Goal: Task Accomplishment & Management: Manage account settings

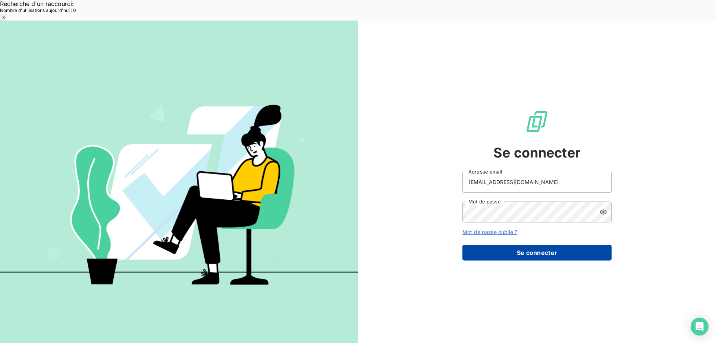
click at [517, 245] on button "Se connecter" at bounding box center [537, 253] width 149 height 16
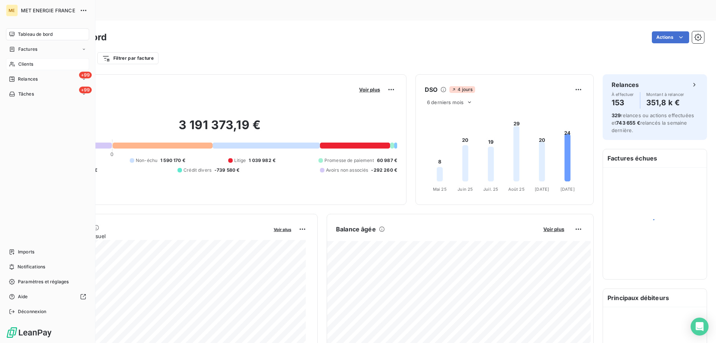
click at [23, 65] on span "Clients" at bounding box center [25, 64] width 15 height 7
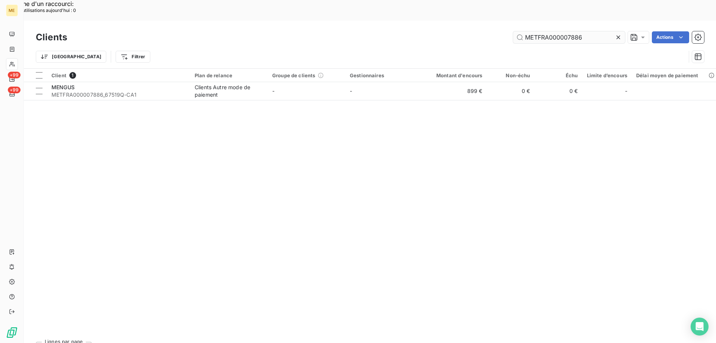
click at [540, 31] on input "METFRA000007886" at bounding box center [569, 37] width 112 height 12
click at [542, 31] on input "METFRA000007886" at bounding box center [569, 37] width 112 height 12
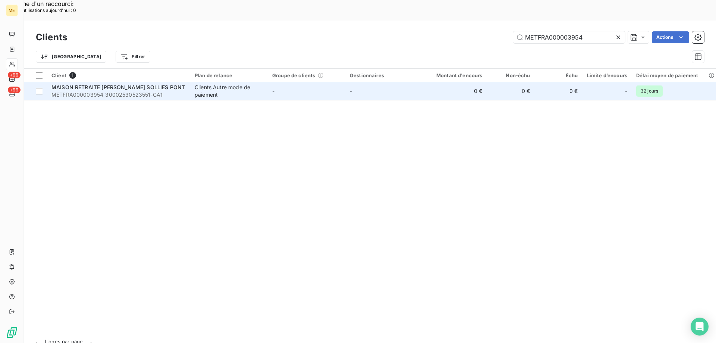
type input "METFRA000003954"
click at [128, 91] on span "METFRA000003954_30002530523551-CA1" at bounding box center [118, 94] width 134 height 7
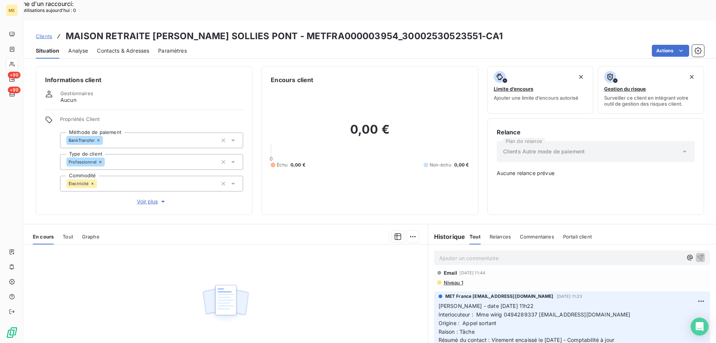
scroll to position [112, 0]
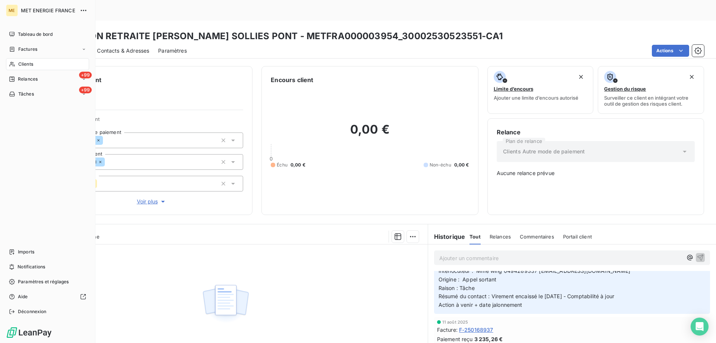
click at [13, 63] on icon at bounding box center [11, 64] width 5 height 5
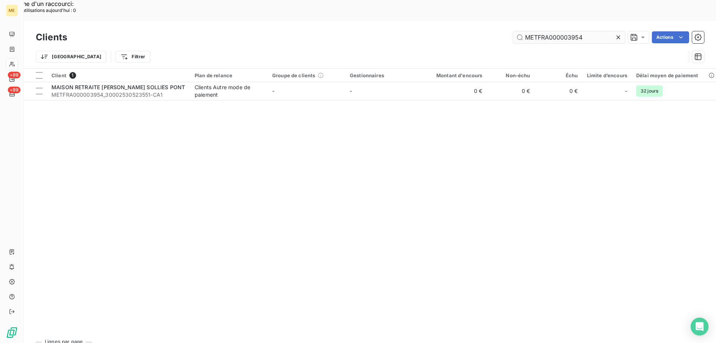
click at [532, 31] on input "METFRA000003954" at bounding box center [569, 37] width 112 height 12
click at [534, 31] on input "METFRA000003954" at bounding box center [569, 37] width 112 height 12
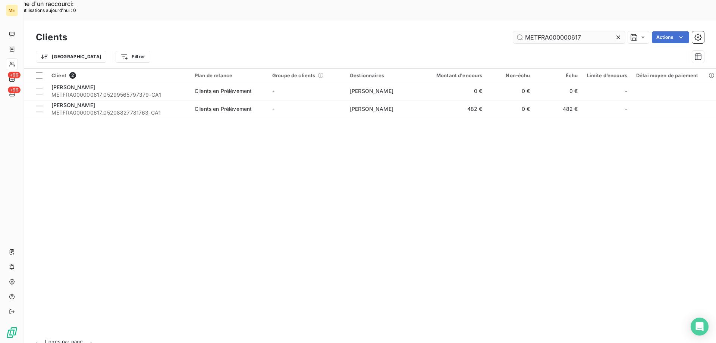
type input "METFRA000000617"
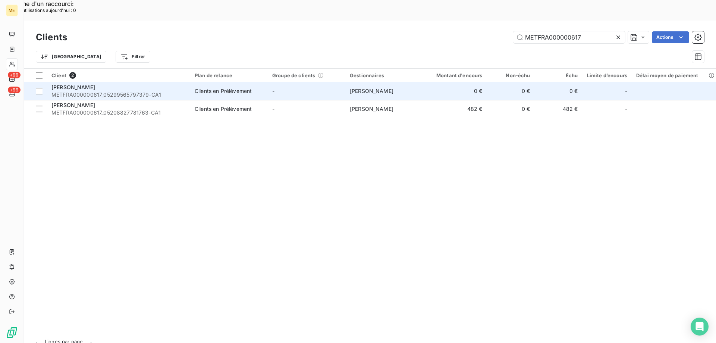
click at [169, 82] on td "MARCIN PHILIPPE METFRA000000617_05299565797379-CA1" at bounding box center [118, 91] width 143 height 18
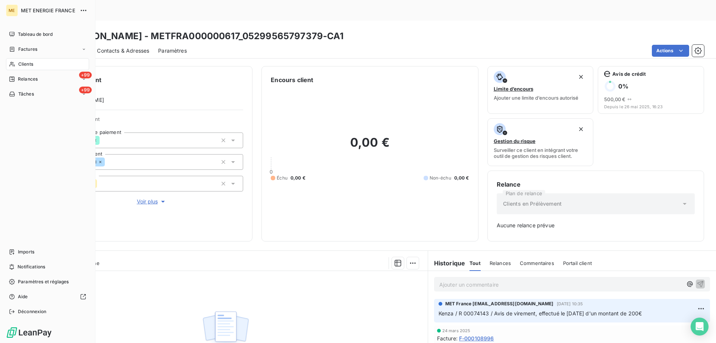
drag, startPoint x: 26, startPoint y: 62, endPoint x: 49, endPoint y: 59, distance: 22.7
click at [27, 62] on span "Clients" at bounding box center [25, 64] width 15 height 7
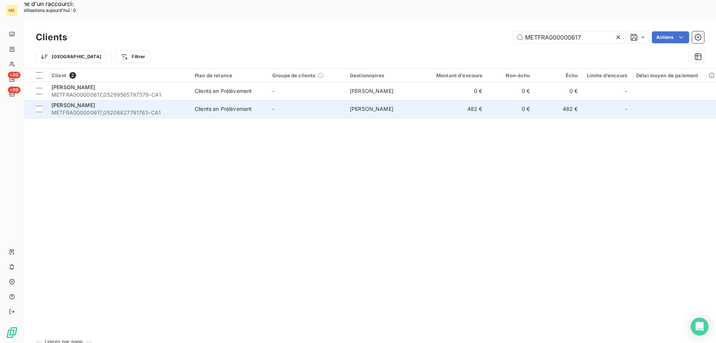
click at [185, 101] on div "MARCIN PHILIPPE" at bounding box center [118, 104] width 134 height 7
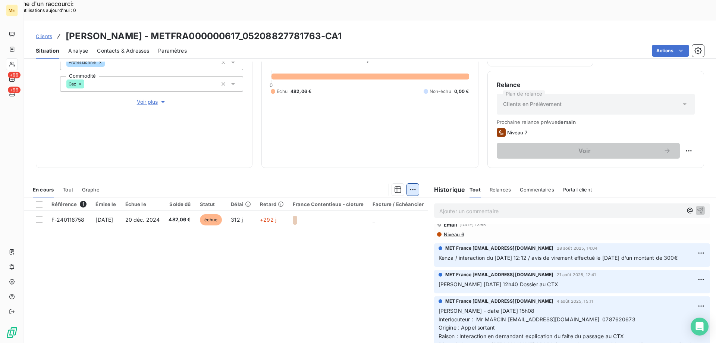
scroll to position [62, 0]
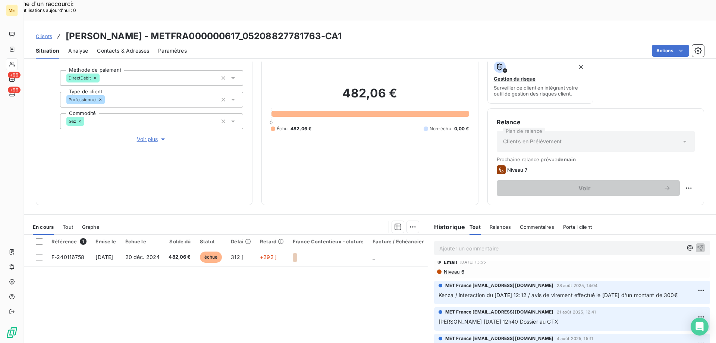
click at [485, 244] on p "Ajouter un commentaire ﻿" at bounding box center [561, 248] width 243 height 9
copy span "Kenza / interaction du [DATE] 12:12 / avis de virement effectué le [DATE] d'un …"
drag, startPoint x: 465, startPoint y: 282, endPoint x: 437, endPoint y: 275, distance: 28.8
click at [439, 291] on p "Kenza / interaction du [DATE] 12:12 / avis de virement effectué le [DATE] d'un …" at bounding box center [572, 295] width 267 height 9
click at [441, 244] on p "Ajouter un commentaire ﻿" at bounding box center [561, 248] width 243 height 9
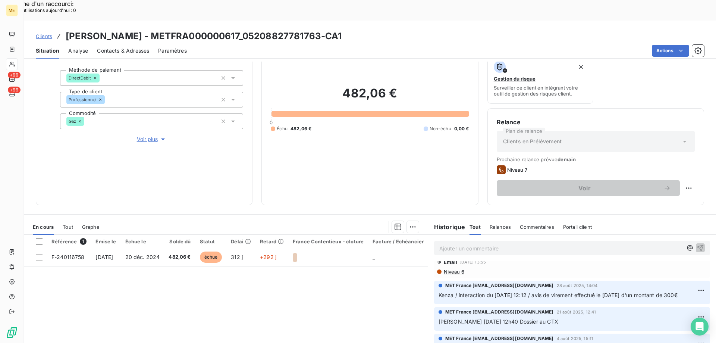
scroll to position [45, 0]
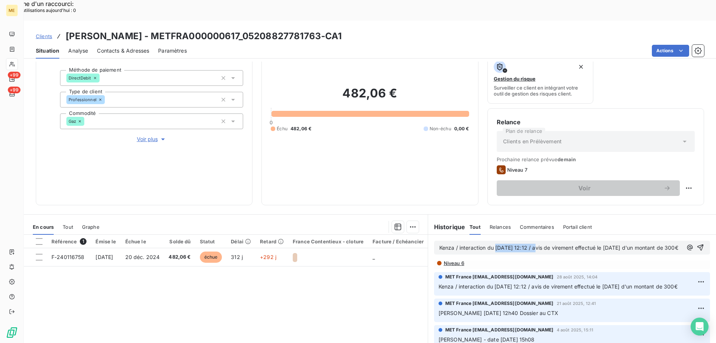
drag, startPoint x: 535, startPoint y: 230, endPoint x: 493, endPoint y: 230, distance: 42.9
click at [493, 244] on span "Kenza / interaction du [DATE] 12:12 / avis de virement effectué le [DATE] d'un …" at bounding box center [559, 247] width 239 height 6
drag, startPoint x: 626, startPoint y: 227, endPoint x: 615, endPoint y: 228, distance: 11.6
click at [615, 244] on span "Kenza / interaction du 03/10/2025 11:26 / avis de virement effectué le 27/08/20…" at bounding box center [559, 247] width 239 height 6
click at [698, 244] on icon "button" at bounding box center [701, 247] width 6 height 6
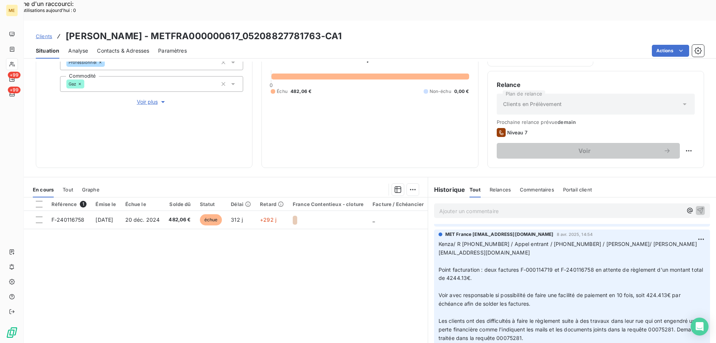
scroll to position [672, 0]
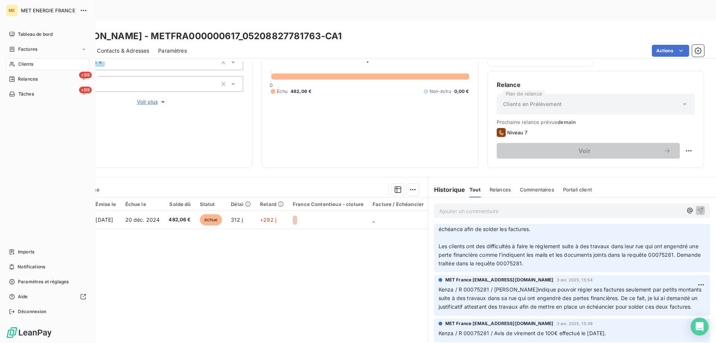
click at [33, 61] on span "Clients" at bounding box center [25, 64] width 15 height 7
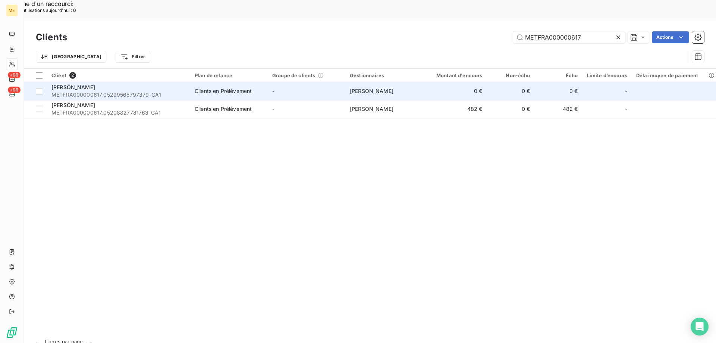
click at [157, 91] on span "METFRA000000617_05299565797379-CA1" at bounding box center [118, 94] width 134 height 7
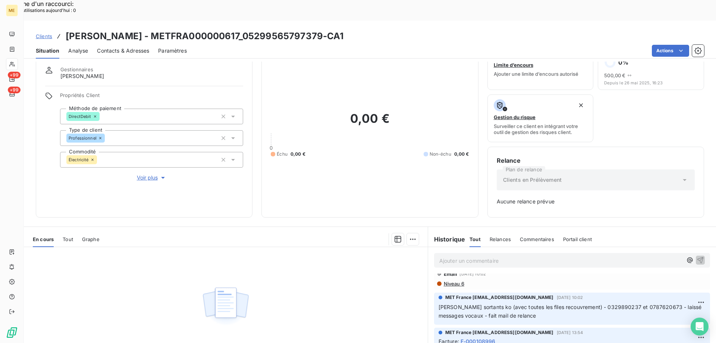
scroll to position [37, 0]
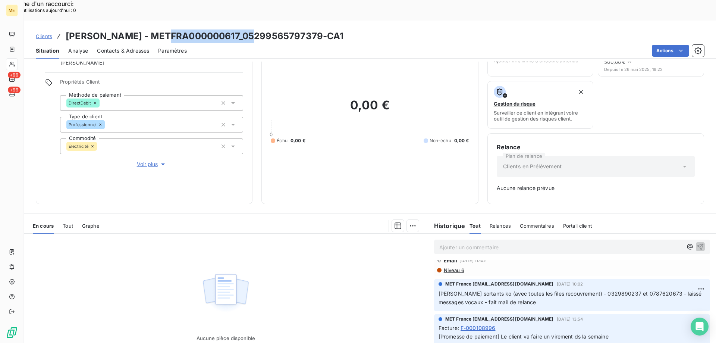
copy h3 "METFRA000000617"
drag, startPoint x: 241, startPoint y: 16, endPoint x: 157, endPoint y: 17, distance: 83.6
click at [157, 29] on h3 "MARCIN PHILIPPE - METFRA000000617_05299565797379-CA1" at bounding box center [205, 35] width 278 height 13
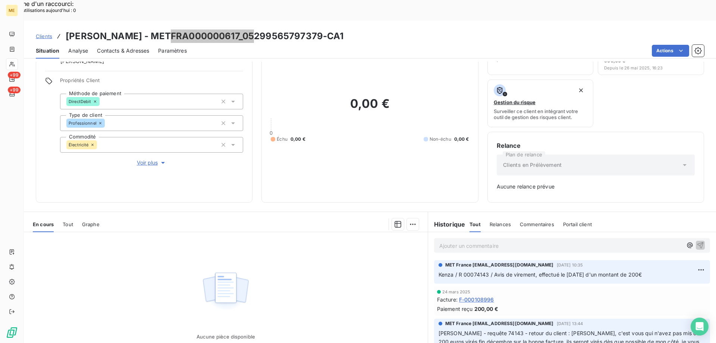
scroll to position [0, 0]
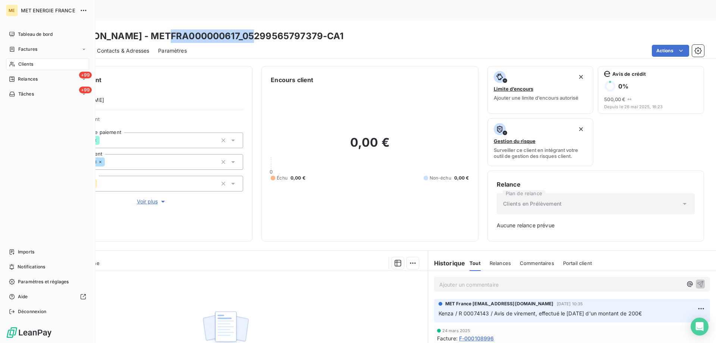
click at [17, 61] on div "Clients" at bounding box center [47, 64] width 83 height 12
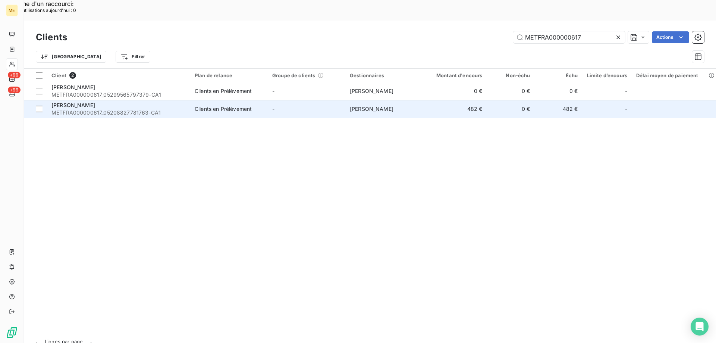
click at [154, 109] on span "METFRA000000617_05208827781763-CA1" at bounding box center [118, 112] width 134 height 7
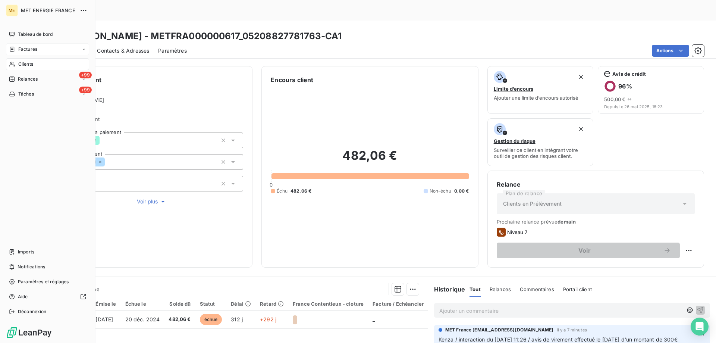
click at [42, 49] on div "Factures" at bounding box center [47, 49] width 83 height 12
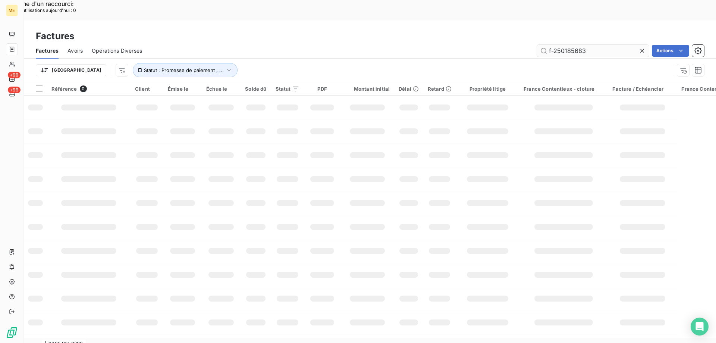
click at [565, 45] on input "f-250185683" at bounding box center [593, 51] width 112 height 12
type input "F-250184161"
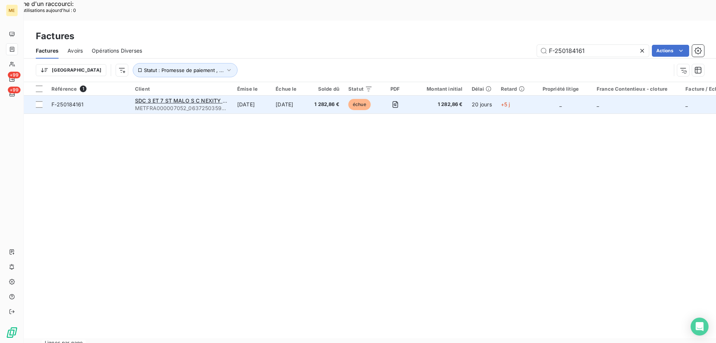
click at [106, 96] on td "F-250184161" at bounding box center [89, 105] width 84 height 18
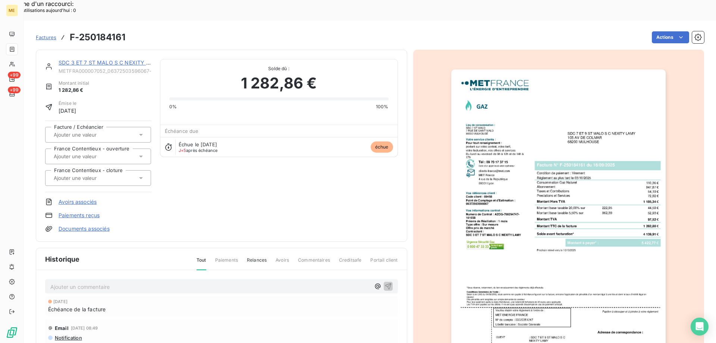
click at [103, 59] on link "SDC 3 ET 7 ST MALO S C NEXITY LAMY" at bounding box center [110, 62] width 103 height 6
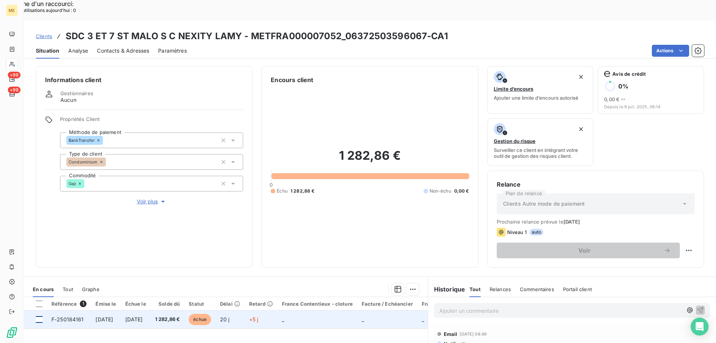
click at [40, 316] on div at bounding box center [39, 319] width 7 height 7
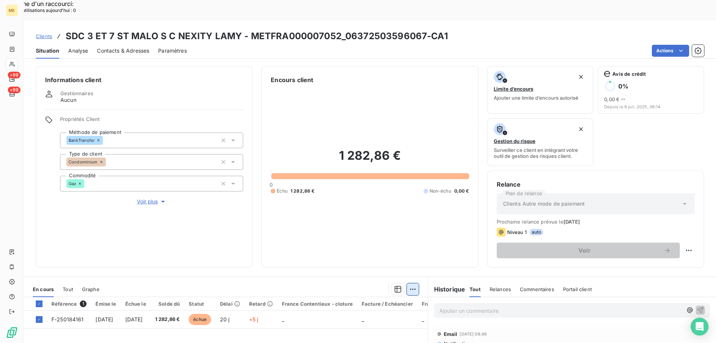
click at [387, 298] on div "Ajouter une promesse de paiement (1 facture)" at bounding box center [346, 299] width 132 height 12
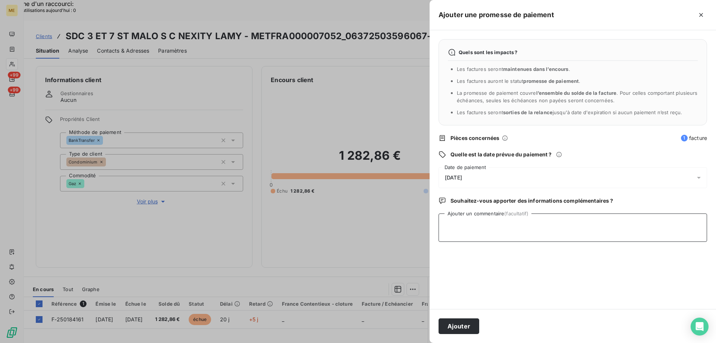
click at [509, 225] on textarea "Ajouter un commentaire (facultatif)" at bounding box center [573, 227] width 269 height 28
paste textarea "[DATE] 11:29"
click at [579, 224] on textarea "Kenza / interaction du 08/10/2025 11:29 /" at bounding box center [573, 227] width 269 height 28
paste textarea "1 558,48"
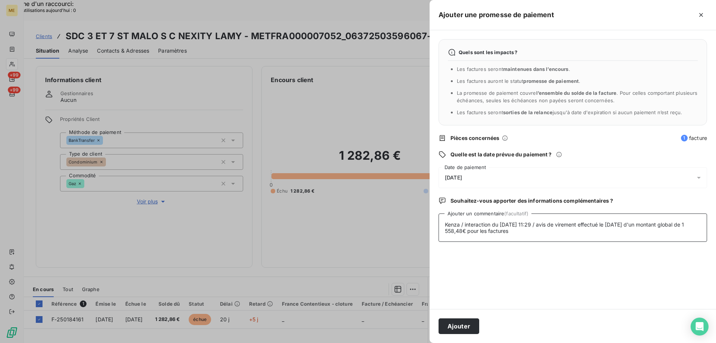
click at [546, 234] on textarea "Kenza / interaction du 08/10/2025 11:29 / avis de virement effectué le 08/10/20…" at bounding box center [573, 227] width 269 height 28
paste textarea "F-250184161"
click at [600, 235] on textarea "Kenza / interaction du 08/10/2025 11:29 / avis de virement effectué le 08/10/20…" at bounding box center [573, 227] width 269 height 28
paste textarea "F-250178510"
drag, startPoint x: 605, startPoint y: 232, endPoint x: 445, endPoint y: 227, distance: 160.2
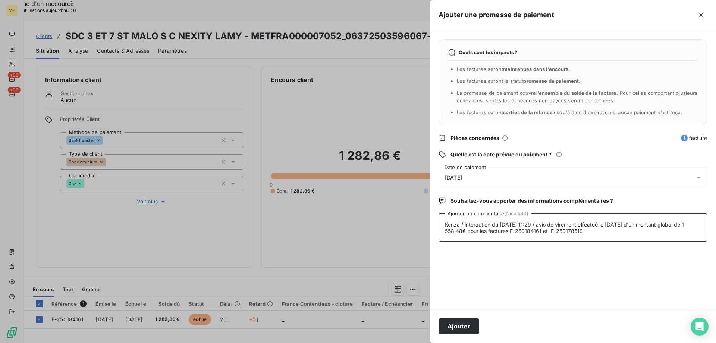
click at [445, 227] on textarea "Kenza / interaction du [DATE] 11:29 / avis de virement effectué le [DATE] d'un …" at bounding box center [573, 227] width 269 height 28
click at [489, 181] on div "09/10/2025" at bounding box center [573, 177] width 269 height 21
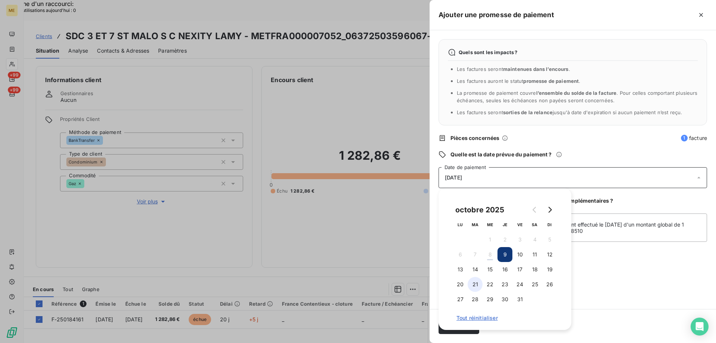
click at [475, 281] on button "21" at bounding box center [475, 284] width 15 height 15
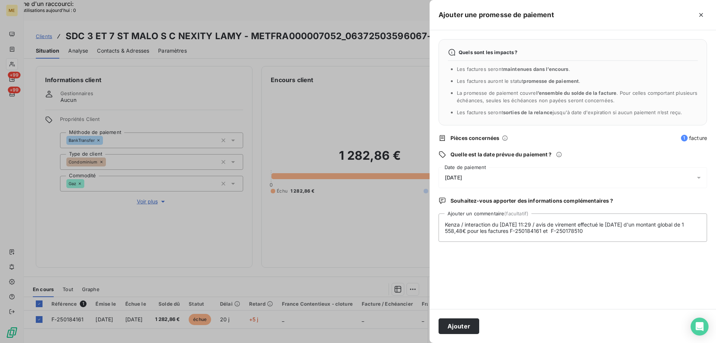
drag, startPoint x: 613, startPoint y: 273, endPoint x: 607, endPoint y: 272, distance: 6.5
click at [613, 273] on div "Quels sont les impacts ? Les factures seront maintenues dans l’encours . Les fa…" at bounding box center [573, 169] width 287 height 279
click at [560, 232] on textarea "Kenza / interaction du [DATE] 11:29 / avis de virement effectué le [DATE] d'un …" at bounding box center [573, 227] width 269 height 28
type textarea "Kenza / interaction du 08/10/2025 11:29 / avis de virement effectué le 08/10/20…"
click at [467, 329] on button "Ajouter" at bounding box center [459, 326] width 41 height 16
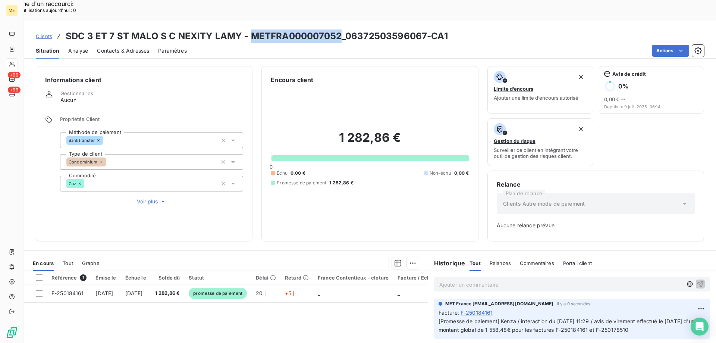
copy h3 "METFRA000007052"
drag, startPoint x: 250, startPoint y: 14, endPoint x: 337, endPoint y: 16, distance: 86.2
click at [337, 29] on h3 "SDC 3 ET 7 ST MALO S C NEXITY LAMY - METFRA000007052_06372503596067-CA1" at bounding box center [257, 35] width 382 height 13
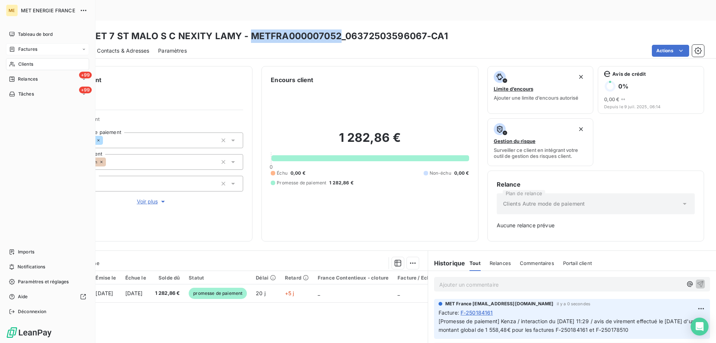
click at [26, 45] on div "Factures" at bounding box center [47, 49] width 83 height 12
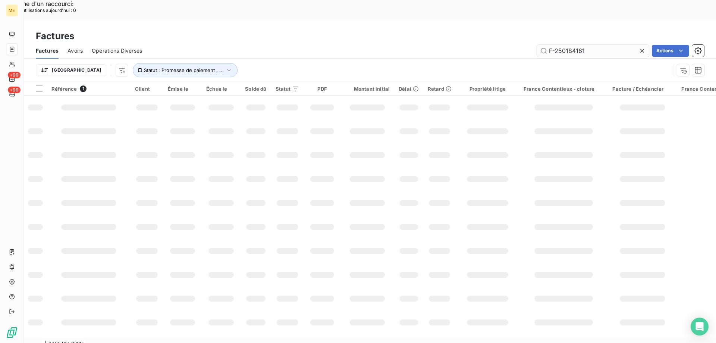
click at [597, 45] on input "F-250184161" at bounding box center [593, 51] width 112 height 12
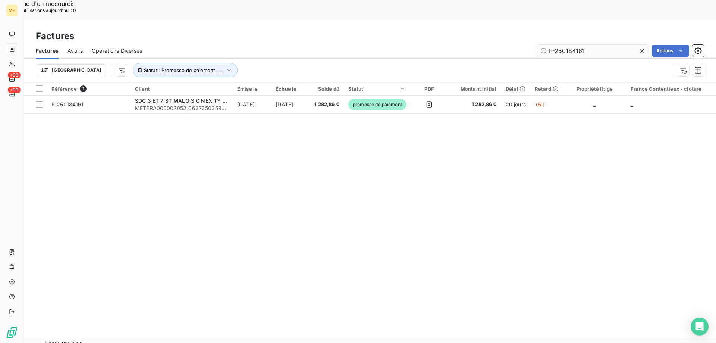
click at [597, 45] on input "F-250184161" at bounding box center [593, 51] width 112 height 12
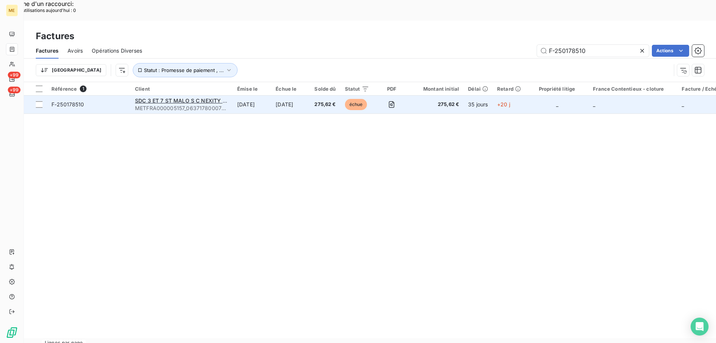
type input "F-250178510"
click at [131, 96] on td "SDC 3 ET 7 ST MALO S C NEXITY LAMY METFRA000005157_06371780007005-CA1" at bounding box center [182, 105] width 102 height 18
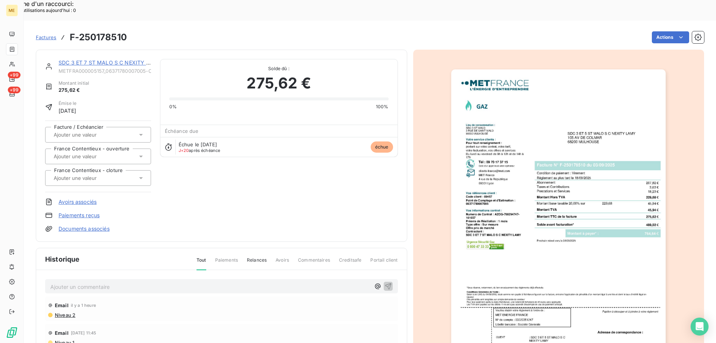
click at [126, 59] on link "SDC 3 ET 7 ST MALO S C NEXITY LAMY" at bounding box center [110, 62] width 103 height 6
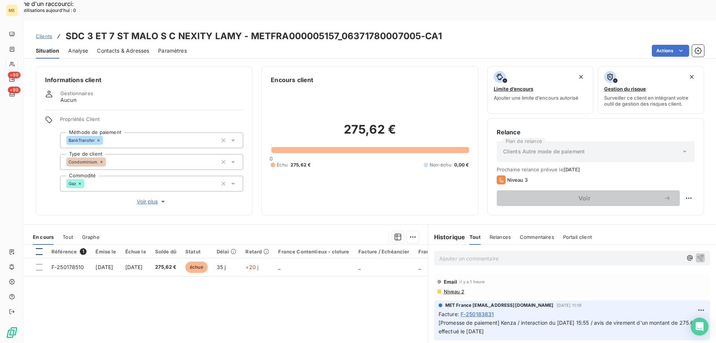
click at [37, 248] on div at bounding box center [39, 251] width 7 height 7
click at [357, 244] on div "Ajouter une promesse de paiement (1 facture)" at bounding box center [346, 246] width 132 height 12
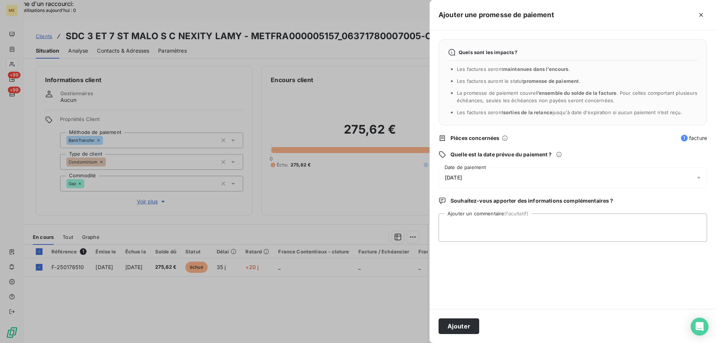
click at [493, 178] on div "09/10/2025" at bounding box center [573, 177] width 269 height 21
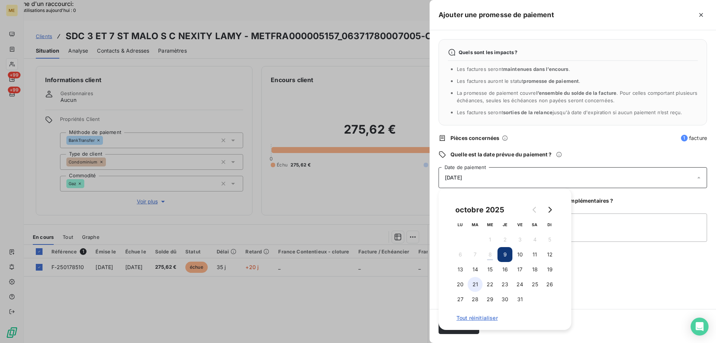
click at [474, 283] on button "21" at bounding box center [475, 284] width 15 height 15
click at [641, 236] on textarea "Ajouter un commentaire (facultatif)" at bounding box center [573, 227] width 269 height 28
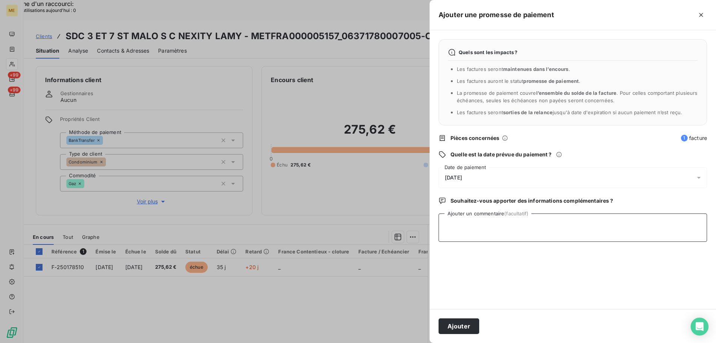
click at [526, 225] on textarea "Ajouter un commentaire (facultatif)" at bounding box center [573, 227] width 269 height 28
paste textarea "Kenza / interaction du [DATE] 11:29 / avis de virement effectué le [DATE] d'un …"
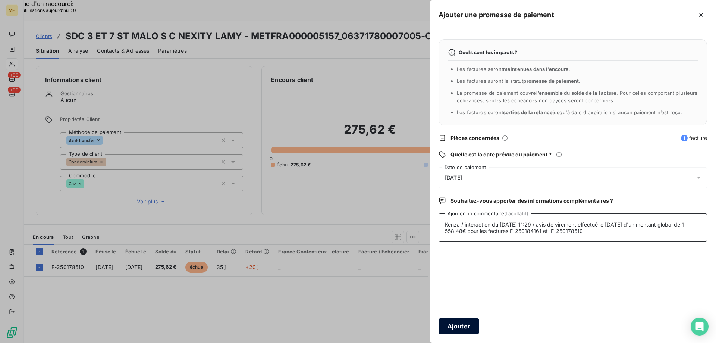
type textarea "Kenza / interaction du [DATE] 11:29 / avis de virement effectué le [DATE] d'un …"
click at [464, 327] on button "Ajouter" at bounding box center [459, 326] width 41 height 16
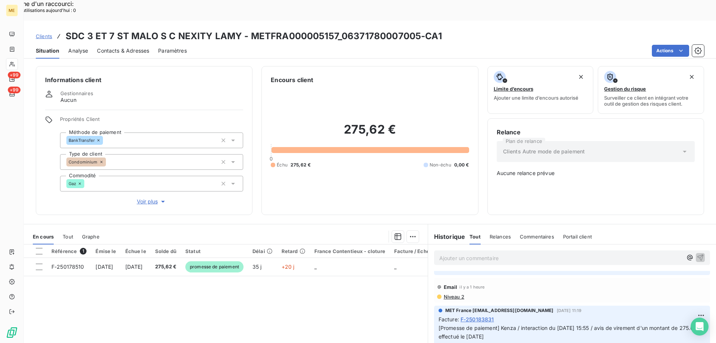
scroll to position [112, 0]
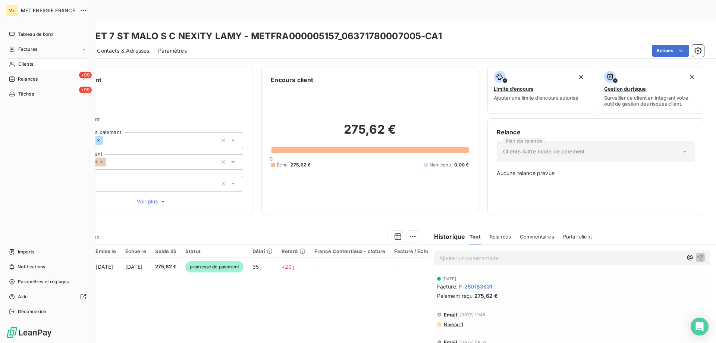
click at [29, 68] on div "Clients" at bounding box center [47, 64] width 83 height 12
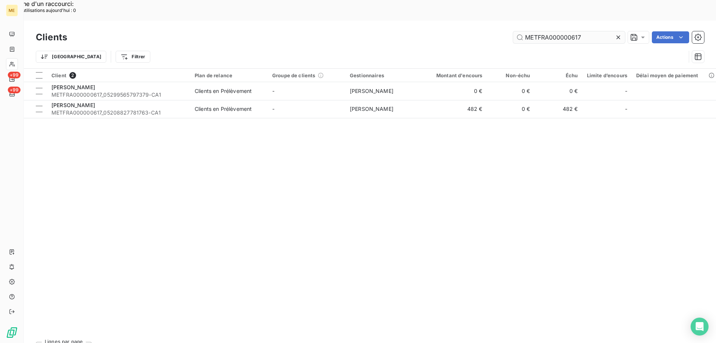
click at [543, 31] on input "METFRA000000617" at bounding box center [569, 37] width 112 height 12
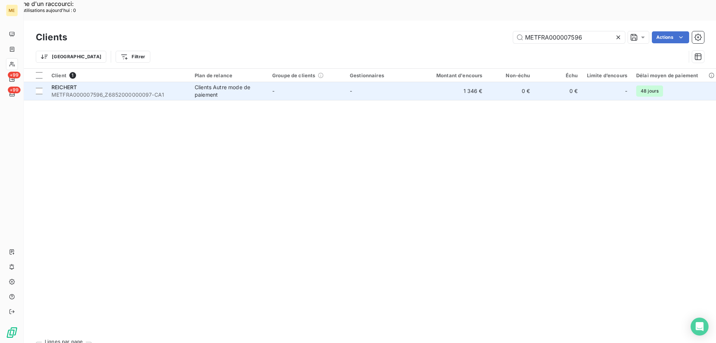
type input "METFRA000007596"
click at [126, 91] on span "METFRA000007596_Z6852000000097-CA1" at bounding box center [118, 94] width 134 height 7
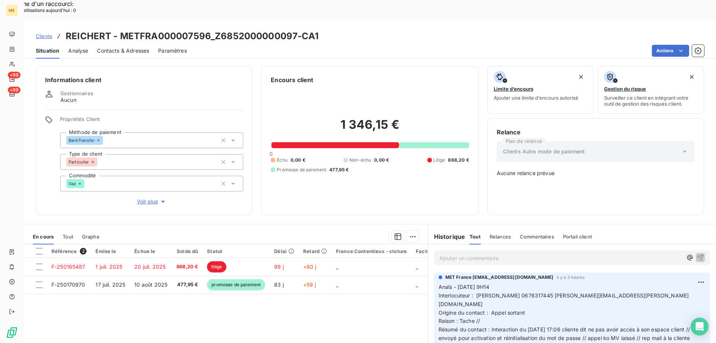
click at [455, 253] on p "Ajouter un commentaire ﻿" at bounding box center [561, 257] width 243 height 9
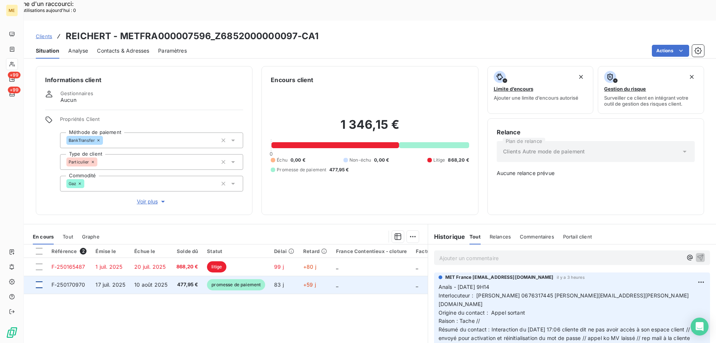
click at [42, 281] on div at bounding box center [39, 284] width 7 height 7
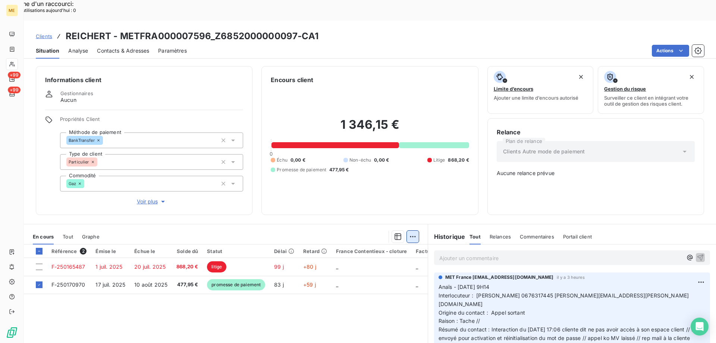
click at [401, 247] on div "Ajouter une promesse de paiement (1 facture)" at bounding box center [346, 245] width 132 height 12
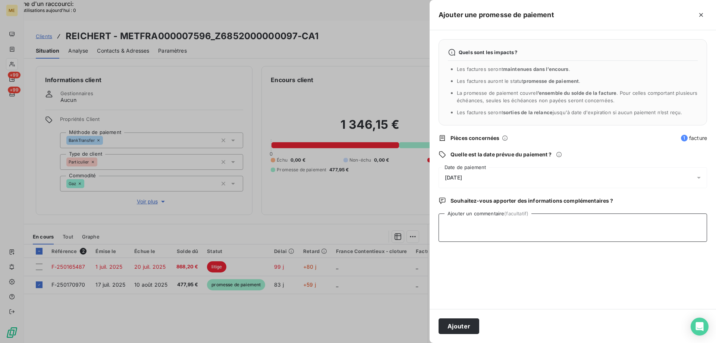
click at [508, 228] on textarea "Ajouter un commentaire (facultatif)" at bounding box center [573, 227] width 269 height 28
click at [546, 175] on div "09/10/2025" at bounding box center [573, 177] width 269 height 21
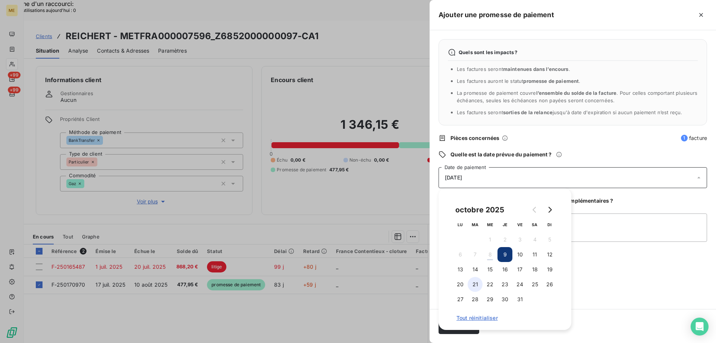
click at [480, 285] on button "21" at bounding box center [475, 284] width 15 height 15
click at [592, 229] on textarea "Ajouter un commentaire (facultatif)" at bounding box center [573, 227] width 269 height 28
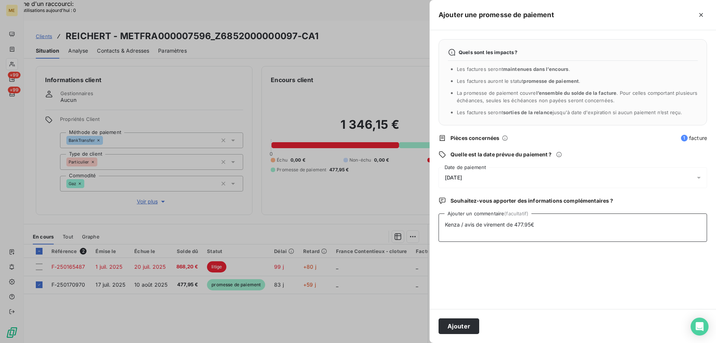
click at [464, 226] on textarea "Kenza / avis de virement de 477.95€" at bounding box center [573, 227] width 269 height 28
paste textarea "[DATE] 09:46"
click at [624, 223] on textarea "Kenza / interaction du 08/10/2025 09:46/ avis de virement de 477.95€" at bounding box center [573, 227] width 269 height 28
type textarea "Kenza / interaction du 08/10/2025 09:46/ avis de virement de 477.95€ effectué l…"
click at [462, 325] on button "Ajouter" at bounding box center [459, 326] width 41 height 16
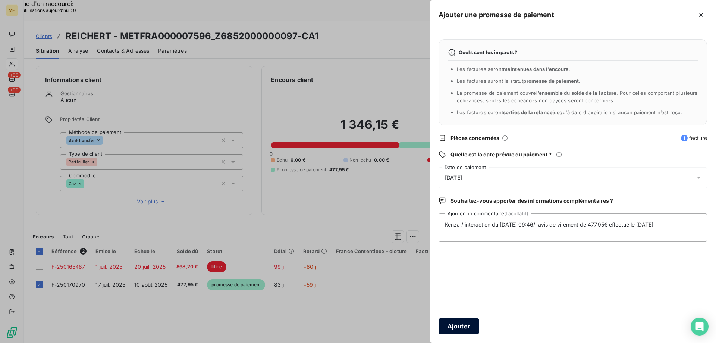
click at [478, 331] on button "Ajouter" at bounding box center [459, 326] width 41 height 16
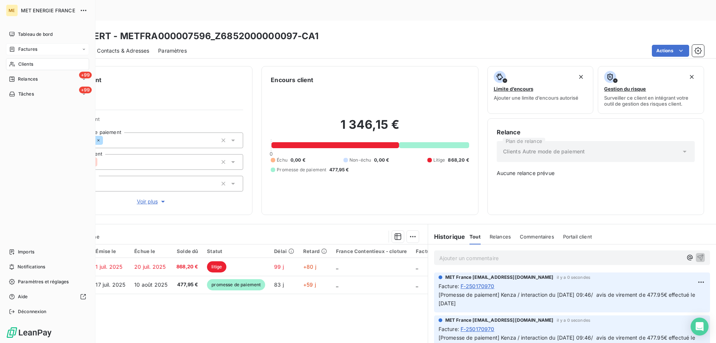
click at [35, 50] on span "Factures" at bounding box center [27, 49] width 19 height 7
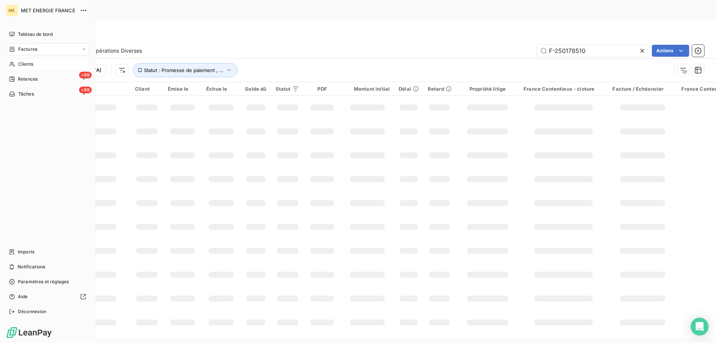
click at [12, 67] on icon at bounding box center [12, 64] width 6 height 6
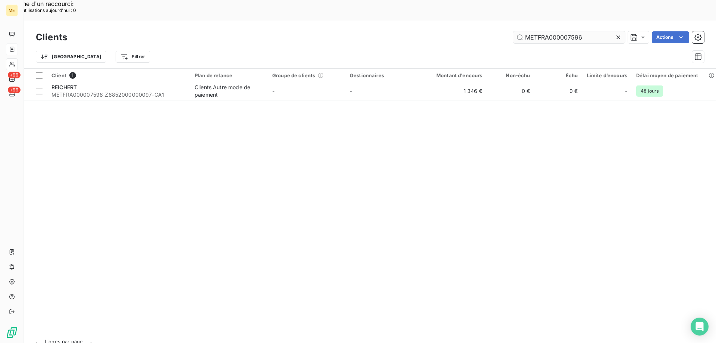
click at [571, 31] on input "METFRA000007596" at bounding box center [569, 37] width 112 height 12
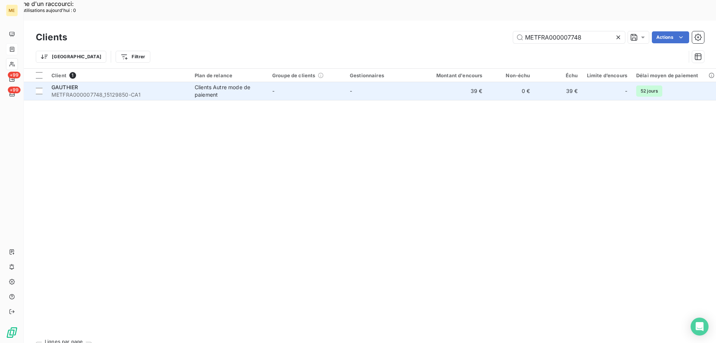
type input "METFRA000007748"
click at [106, 91] on span "METFRA000007748_15129850-CA1" at bounding box center [118, 94] width 134 height 7
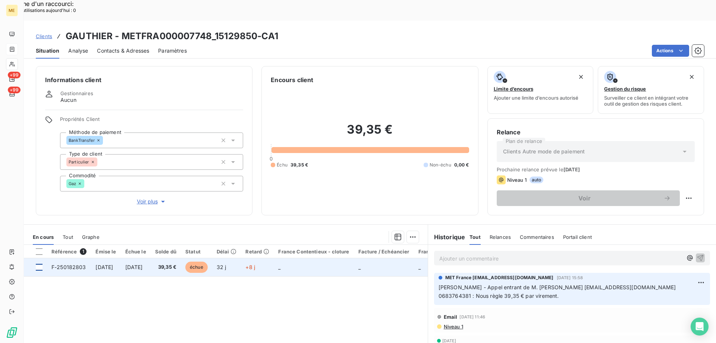
click at [41, 264] on div at bounding box center [39, 267] width 7 height 7
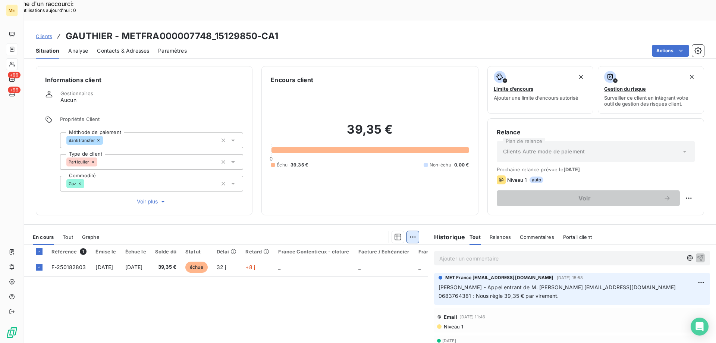
click at [363, 251] on div "Ajouter une promesse de paiement (1 facture)" at bounding box center [346, 246] width 132 height 12
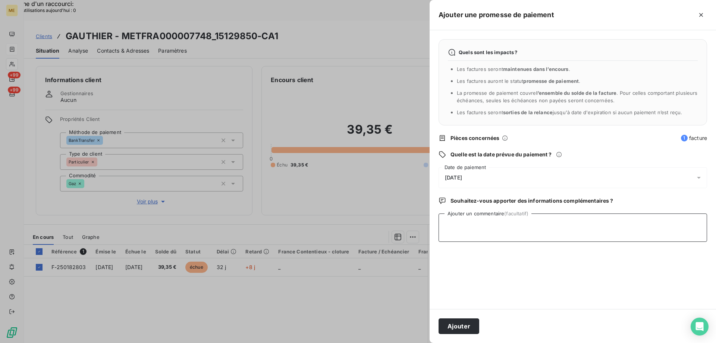
click at [554, 229] on textarea "Ajouter un commentaire (facultatif)" at bounding box center [573, 227] width 269 height 28
paste textarea "[DATE] 08:35"
type textarea "Kenza / interaction du 08/10/2025 08:35 / avis de virement de 39.35€ effectué l…"
click at [462, 177] on span "09/10/2025" at bounding box center [453, 178] width 17 height 6
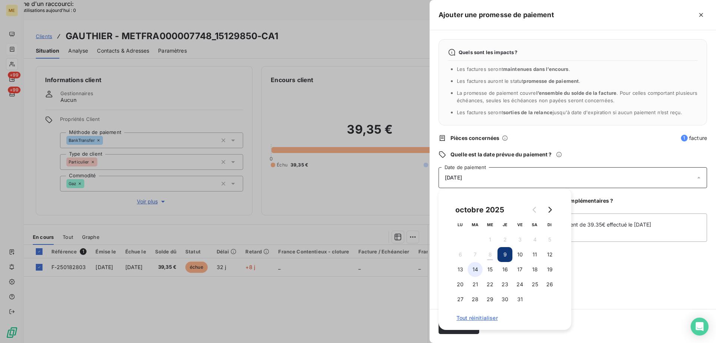
click at [474, 269] on button "14" at bounding box center [475, 269] width 15 height 15
click at [476, 281] on button "21" at bounding box center [475, 284] width 15 height 15
click at [568, 265] on div "octobre 2025 LU MA ME JE VE SA DI 1 2 3 4 5 6 7 8 9 10 11 12 13 14 15 16 17 18 …" at bounding box center [505, 259] width 133 height 142
click at [597, 257] on div "Quels sont les impacts ? Les factures seront maintenues dans l’encours . Les fa…" at bounding box center [573, 169] width 287 height 279
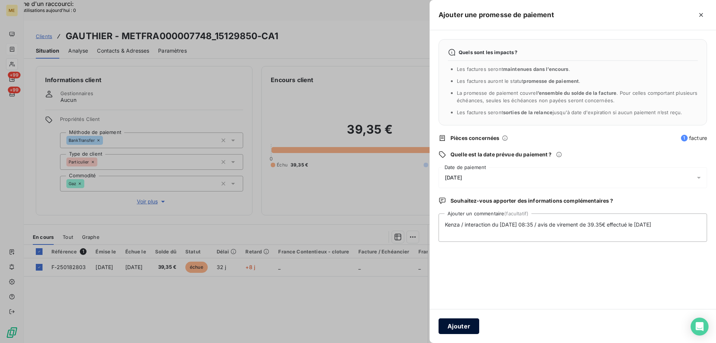
click at [453, 332] on button "Ajouter" at bounding box center [459, 326] width 41 height 16
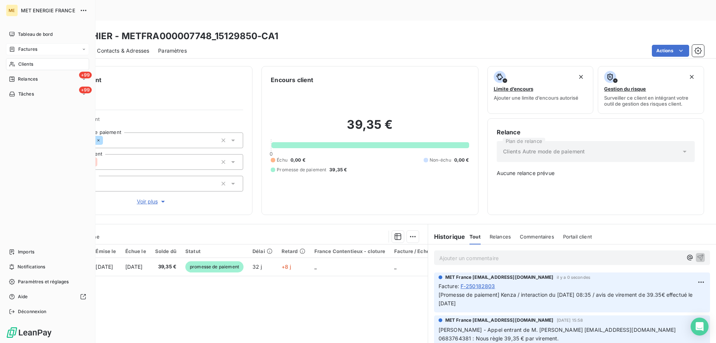
click at [27, 61] on span "Clients" at bounding box center [25, 64] width 15 height 7
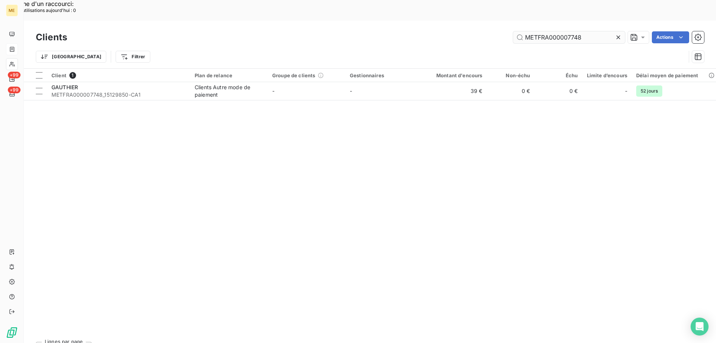
click at [558, 31] on input "METFRA000007748" at bounding box center [569, 37] width 112 height 12
click at [559, 31] on input "METFRA000007748" at bounding box center [569, 37] width 112 height 12
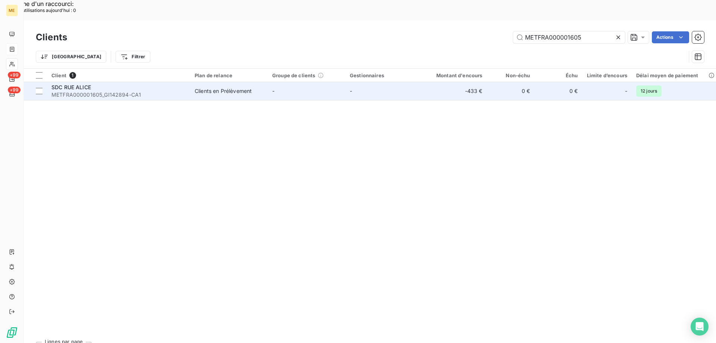
type input "METFRA000001605"
click at [125, 91] on span "METFRA000001605_GI142894-CA1" at bounding box center [118, 94] width 134 height 7
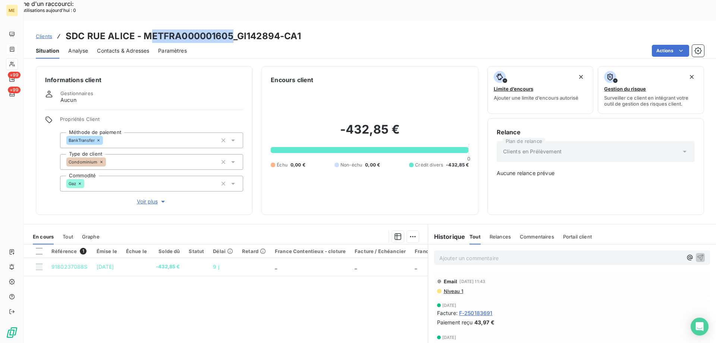
drag, startPoint x: 147, startPoint y: 13, endPoint x: 224, endPoint y: 16, distance: 77.3
click at [224, 29] on h3 "SDC RUE ALICE - METFRA000001605_GI142894-CA1" at bounding box center [183, 35] width 235 height 13
drag, startPoint x: 143, startPoint y: 15, endPoint x: 231, endPoint y: 13, distance: 88.8
click at [231, 29] on h3 "SDC RUE ALICE - METFRA000001605_GI142894-CA1" at bounding box center [183, 35] width 235 height 13
click at [485, 309] on span "F-250183691" at bounding box center [476, 313] width 34 height 8
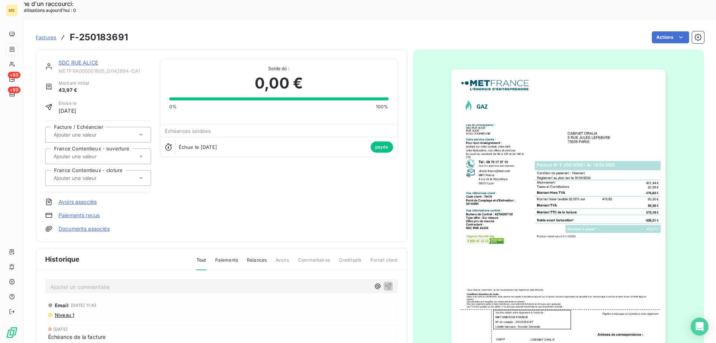
click at [490, 113] on img "button" at bounding box center [559, 221] width 215 height 304
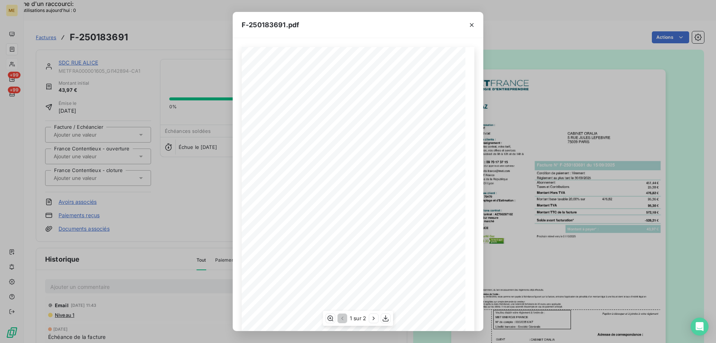
click at [263, 115] on div "*Sous réserve, notamment, du bon encaissement des règlements déjà effectués. Co…" at bounding box center [358, 205] width 233 height 316
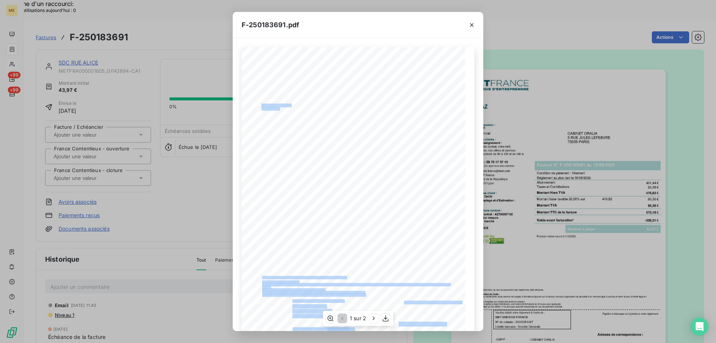
drag, startPoint x: 278, startPoint y: 108, endPoint x: 259, endPoint y: 107, distance: 18.7
click at [262, 107] on span "SDC RUE ALICE" at bounding box center [272, 108] width 20 height 3
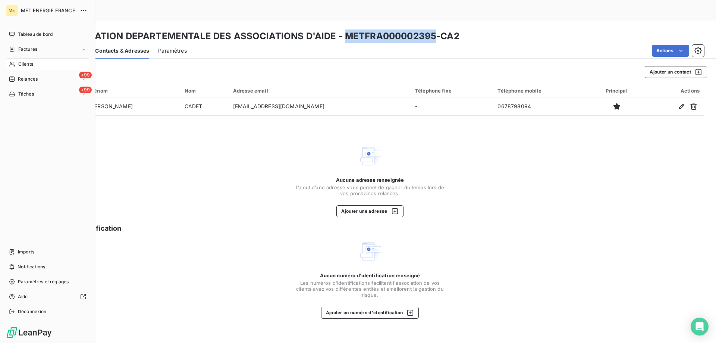
click at [26, 61] on span "Clients" at bounding box center [25, 64] width 15 height 7
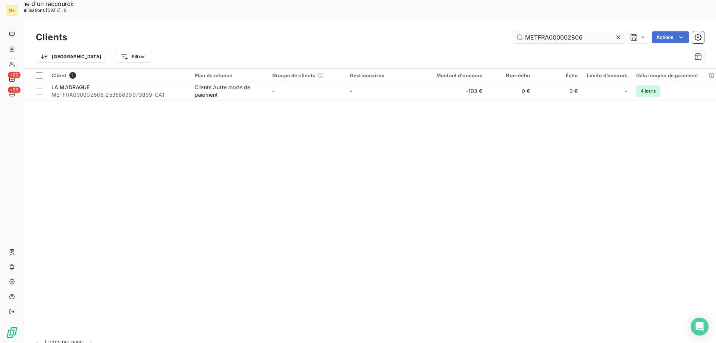
click at [557, 31] on input "METFRA000002806" at bounding box center [569, 37] width 112 height 12
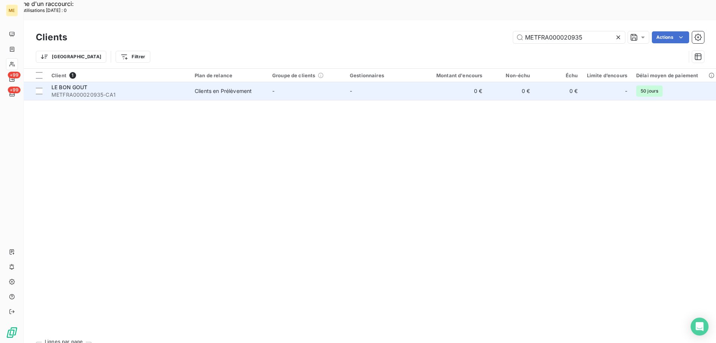
type input "METFRA000020935"
click at [150, 91] on span "METFRA000020935-CA1" at bounding box center [118, 94] width 134 height 7
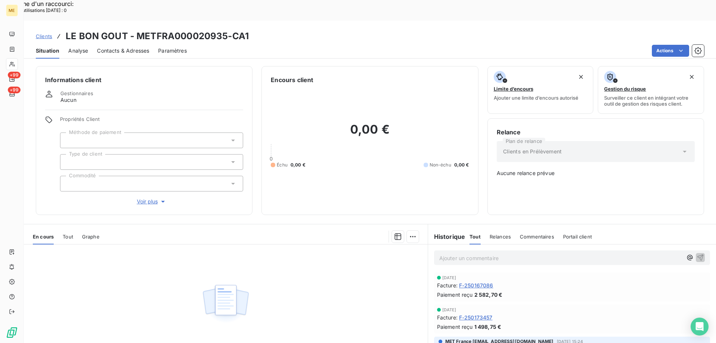
click at [489, 281] on span "F-250167086" at bounding box center [476, 285] width 34 height 8
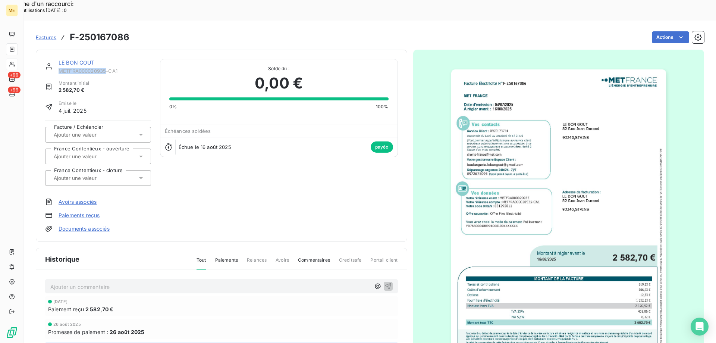
drag, startPoint x: 105, startPoint y: 50, endPoint x: 57, endPoint y: 52, distance: 48.6
click at [57, 59] on div "LE BON GOUT METFRA000020935-CA1" at bounding box center [98, 66] width 106 height 15
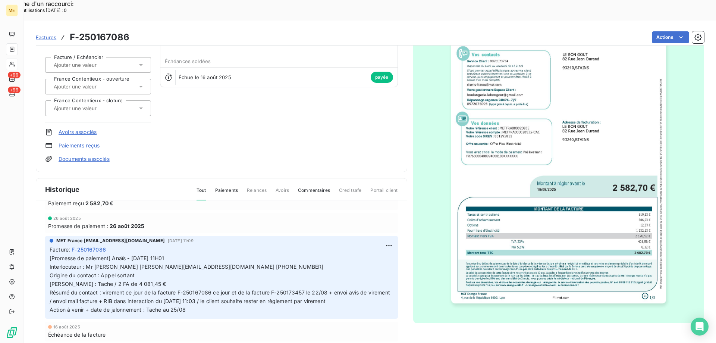
scroll to position [37, 0]
click at [259, 284] on p "[Promesse de paiement] Anaïs - 19/08/2025 - 11H01 Interlocuteur : Mr BENOTHMANE…" at bounding box center [222, 283] width 344 height 60
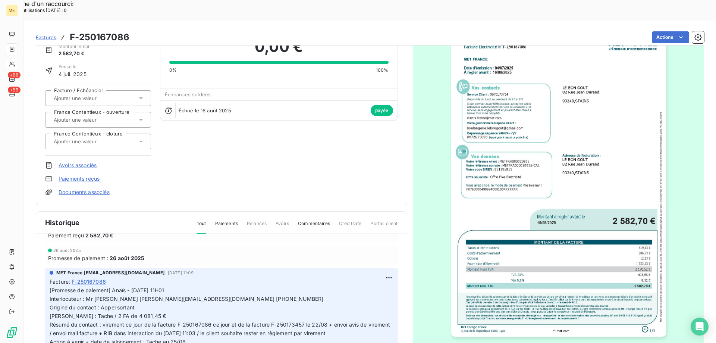
scroll to position [0, 0]
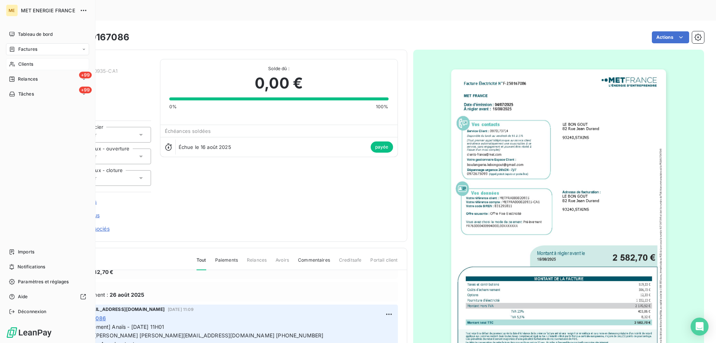
click at [26, 66] on span "Clients" at bounding box center [25, 64] width 15 height 7
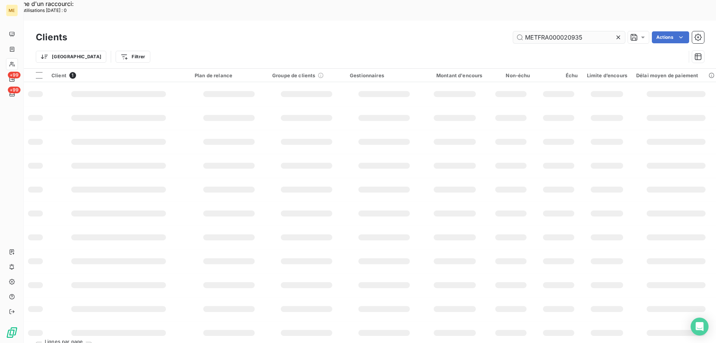
click at [532, 31] on input "METFRA000020935" at bounding box center [569, 37] width 112 height 12
click at [533, 31] on input "METFRA000020935" at bounding box center [569, 37] width 112 height 12
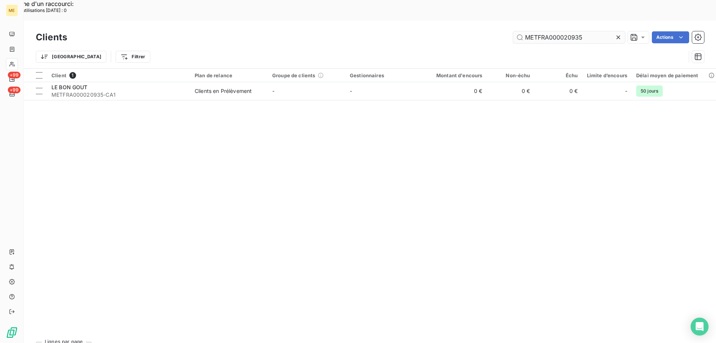
click at [533, 31] on input "METFRA000020935" at bounding box center [569, 37] width 112 height 12
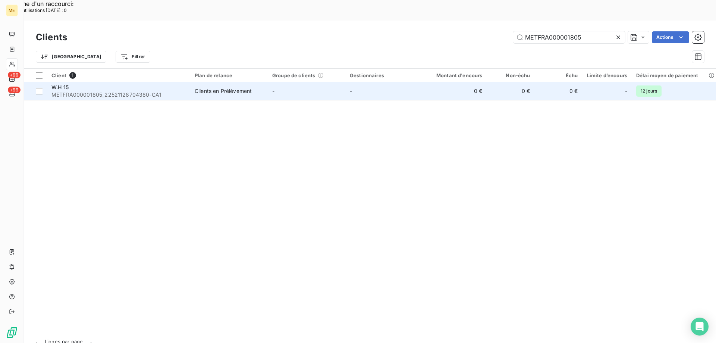
type input "METFRA000001805"
click at [138, 91] on span "METFRA000001805_22521128704380-CA1" at bounding box center [118, 94] width 134 height 7
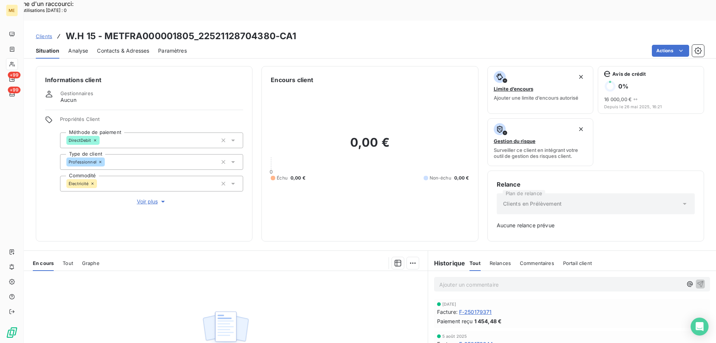
click at [484, 308] on span "F-250179371" at bounding box center [475, 312] width 33 height 8
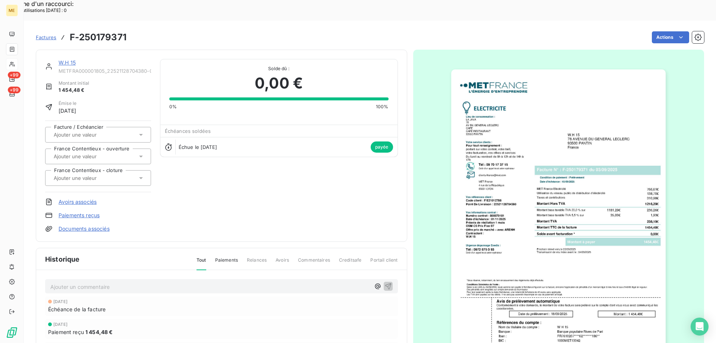
click at [563, 235] on img "button" at bounding box center [559, 221] width 215 height 304
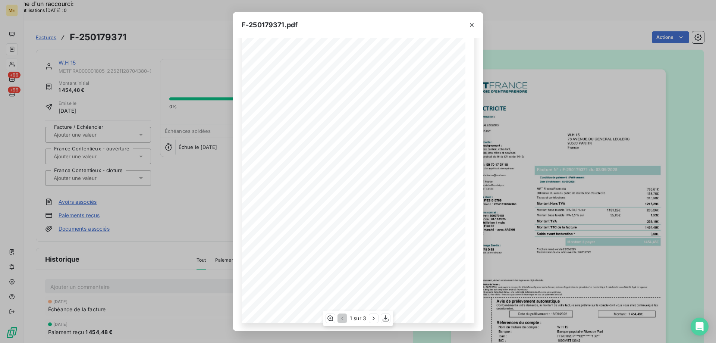
scroll to position [41, 0]
click at [388, 320] on icon "button" at bounding box center [385, 318] width 7 height 7
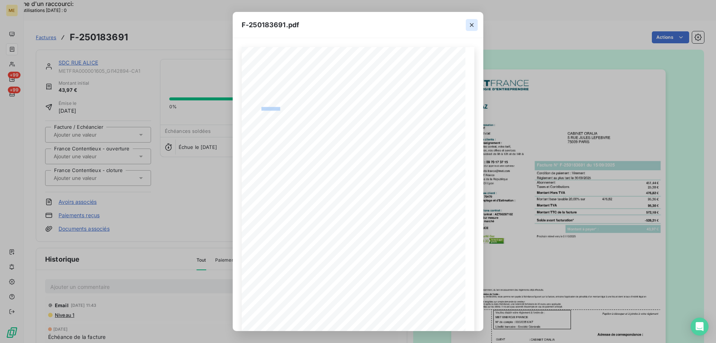
click at [472, 25] on icon "button" at bounding box center [472, 25] width 4 height 4
